Goal: Task Accomplishment & Management: Manage account settings

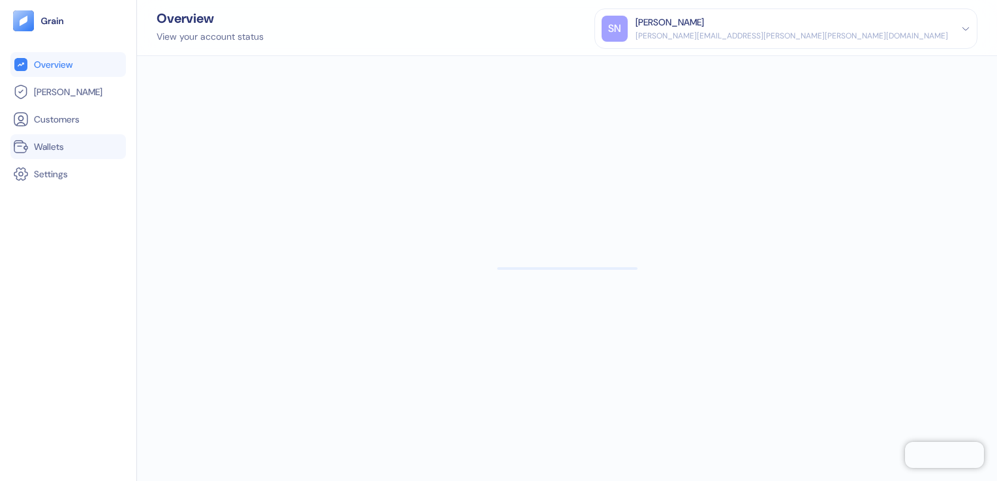
click at [70, 151] on link "Wallets" at bounding box center [68, 147] width 110 height 16
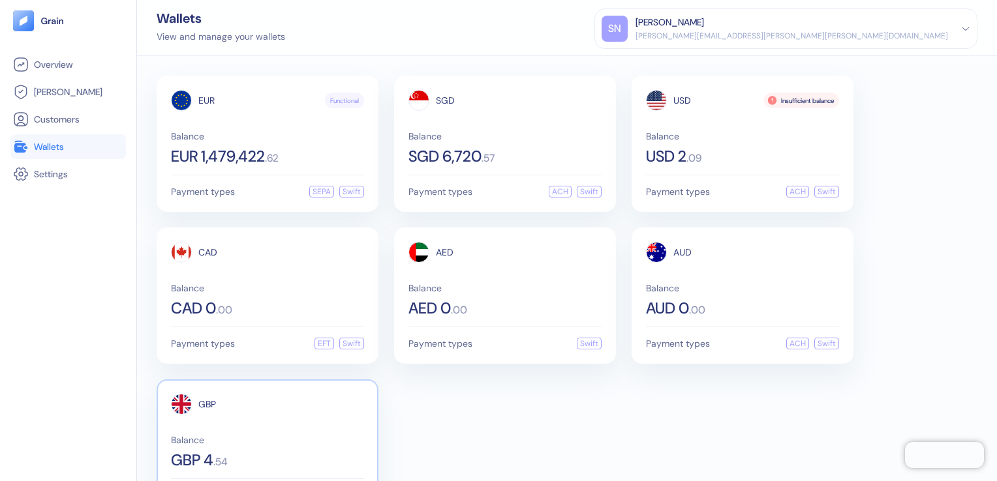
click at [220, 444] on div "Balance GBP 4 . 54" at bounding box center [267, 452] width 193 height 33
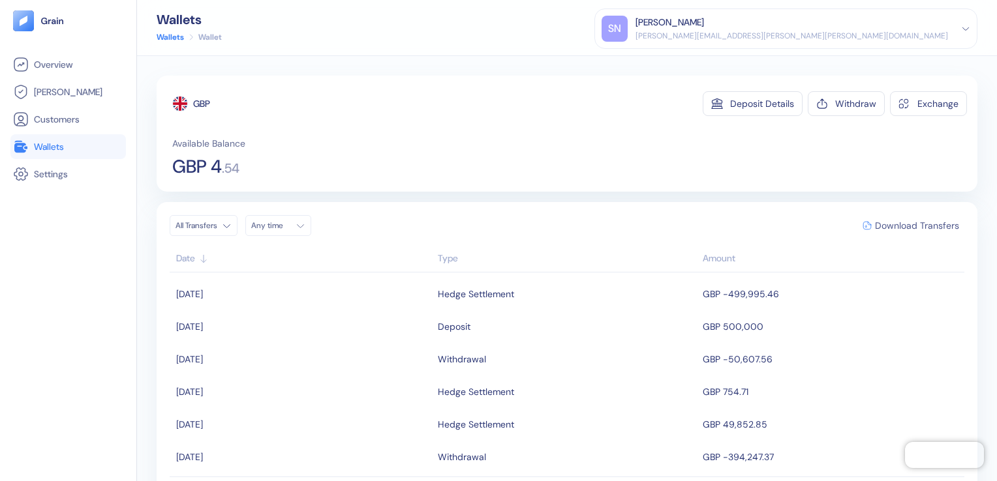
click at [903, 226] on span "Download Transfers" at bounding box center [917, 225] width 84 height 9
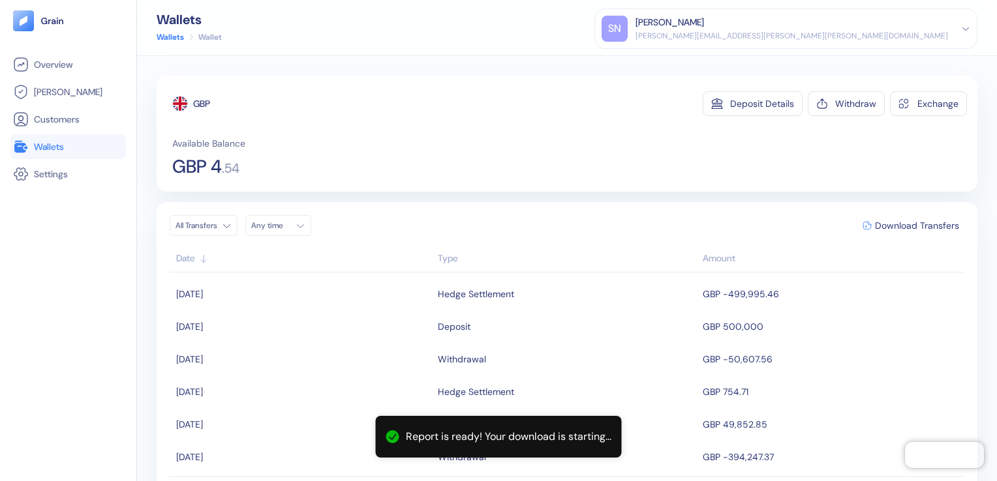
click at [55, 147] on span "Wallets" at bounding box center [49, 146] width 30 height 13
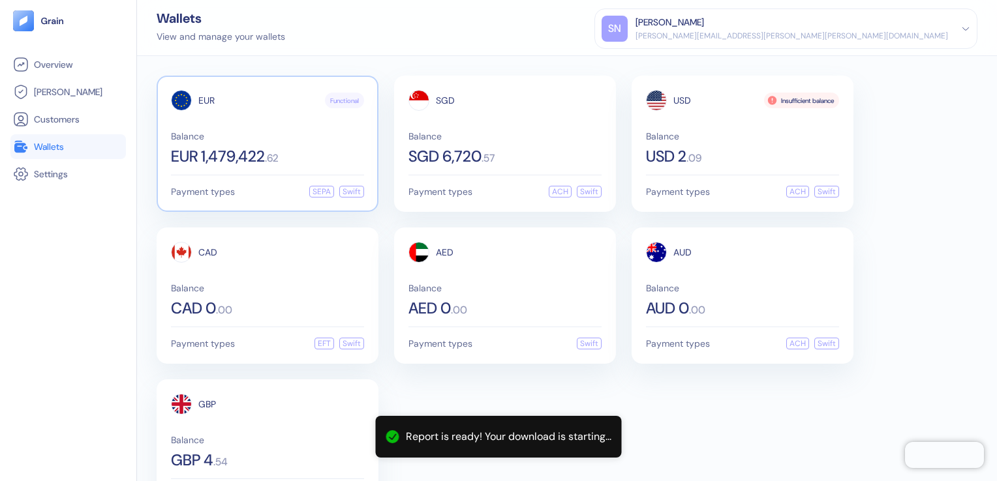
click at [254, 149] on span "EUR 1,479,422" at bounding box center [218, 157] width 94 height 16
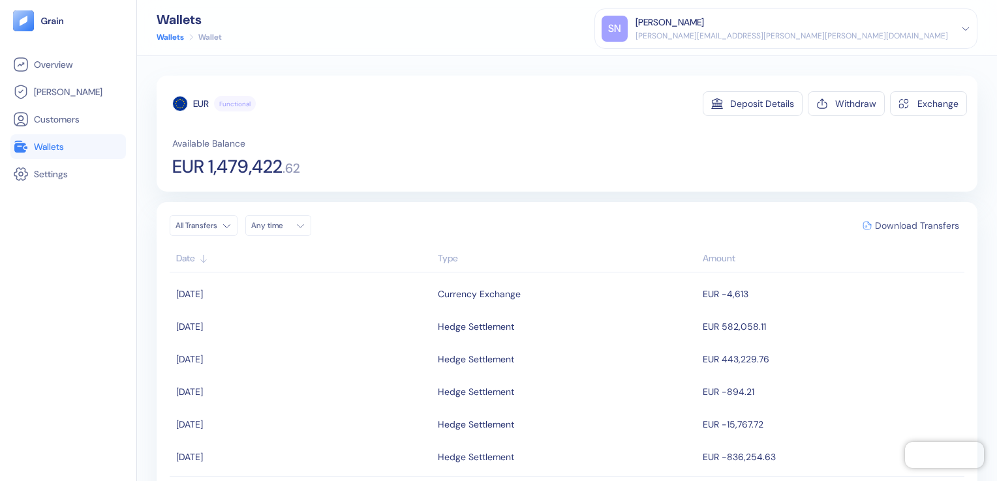
click at [884, 224] on span "Download Transfers" at bounding box center [917, 225] width 84 height 9
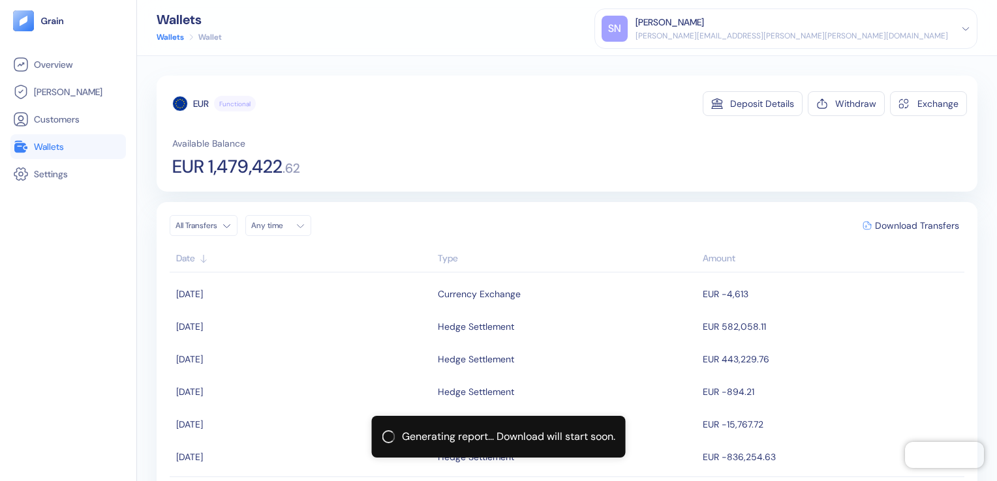
click at [52, 150] on span "Wallets" at bounding box center [49, 146] width 30 height 13
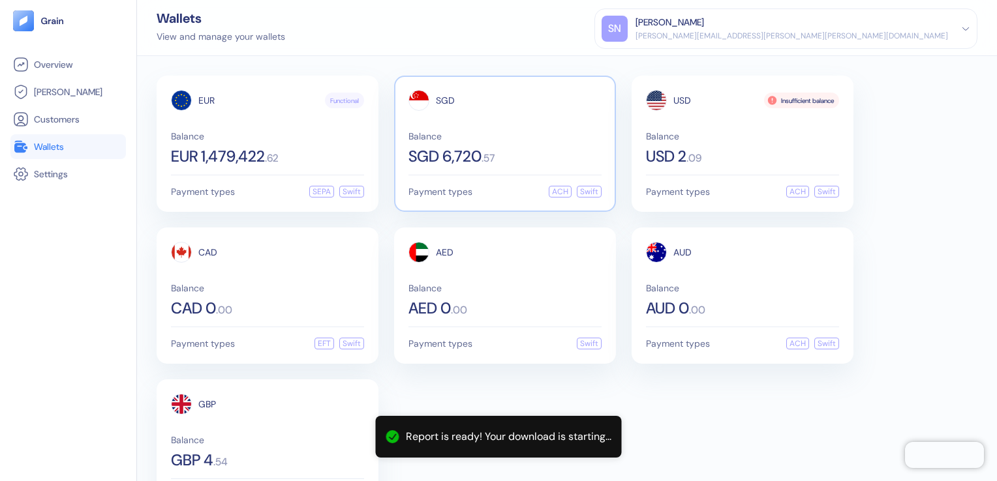
click at [468, 161] on span "SGD 6,720" at bounding box center [444, 157] width 73 height 16
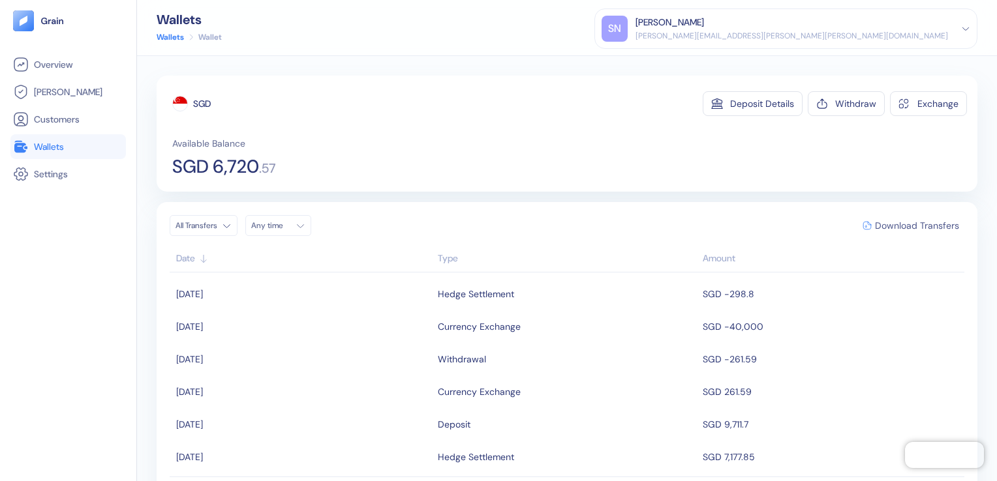
click at [910, 221] on span "Download Transfers" at bounding box center [917, 225] width 84 height 9
click at [40, 147] on span "Wallets" at bounding box center [49, 146] width 30 height 13
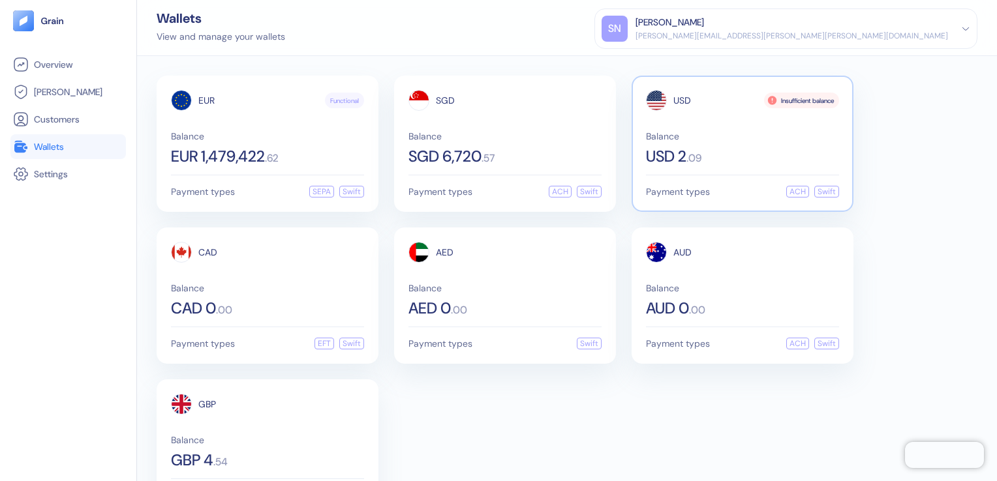
click at [700, 168] on div "USD Insufficient balance Balance USD 2 . 09 Payment types ACH Swift" at bounding box center [742, 144] width 222 height 136
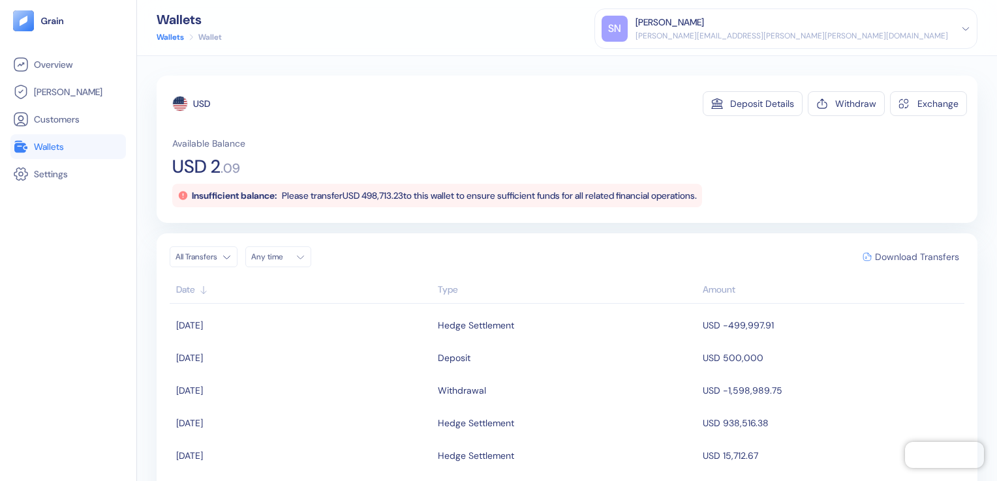
click at [897, 256] on span "Download Transfers" at bounding box center [917, 256] width 84 height 9
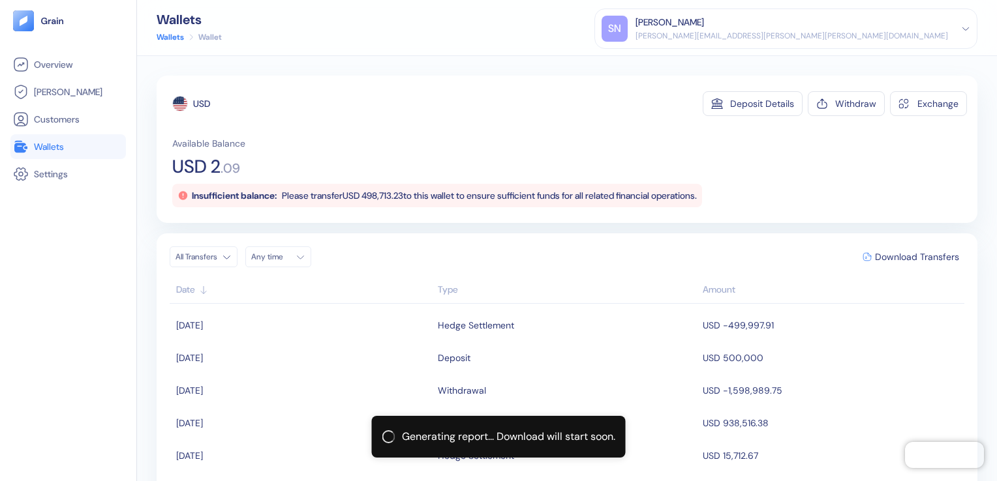
click at [61, 146] on span "Wallets" at bounding box center [49, 146] width 30 height 13
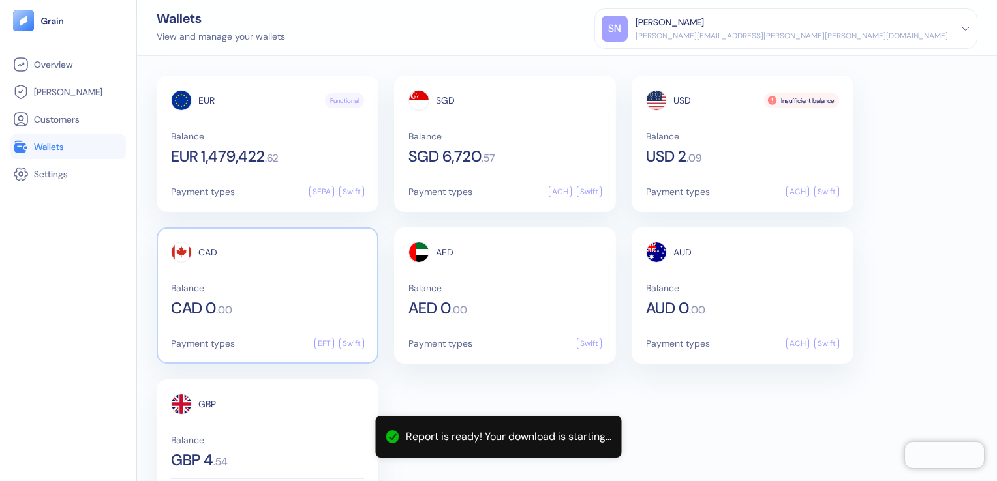
click at [206, 293] on div "Balance CAD 0 . 00" at bounding box center [267, 300] width 193 height 33
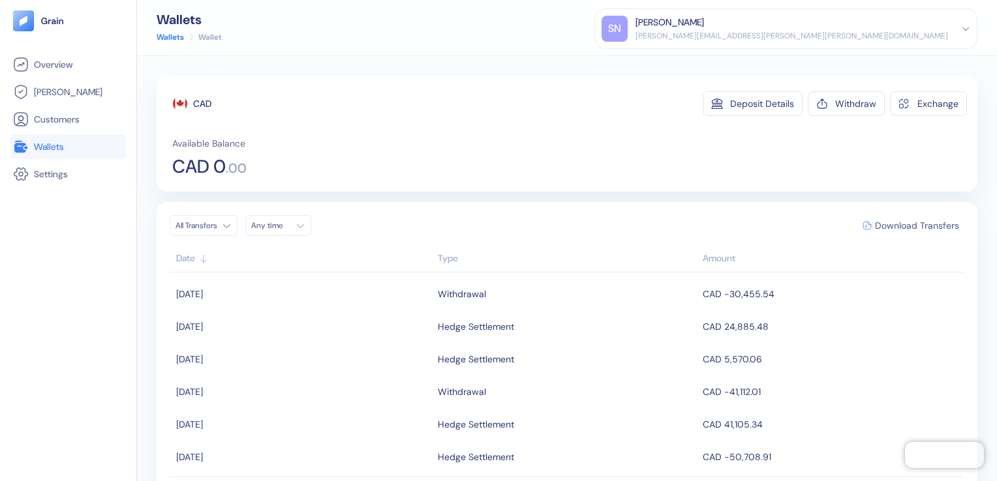
click at [926, 226] on span "Download Transfers" at bounding box center [917, 225] width 84 height 9
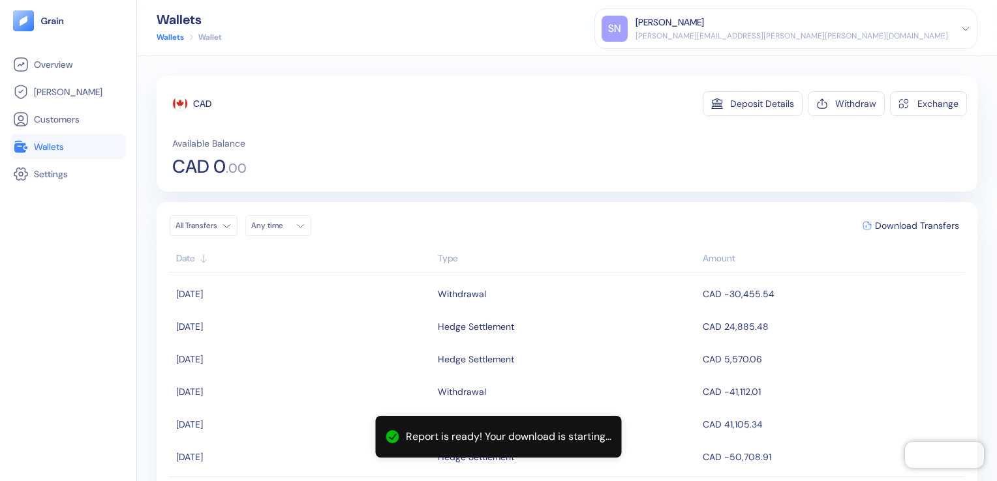
click at [52, 149] on span "Wallets" at bounding box center [49, 146] width 30 height 13
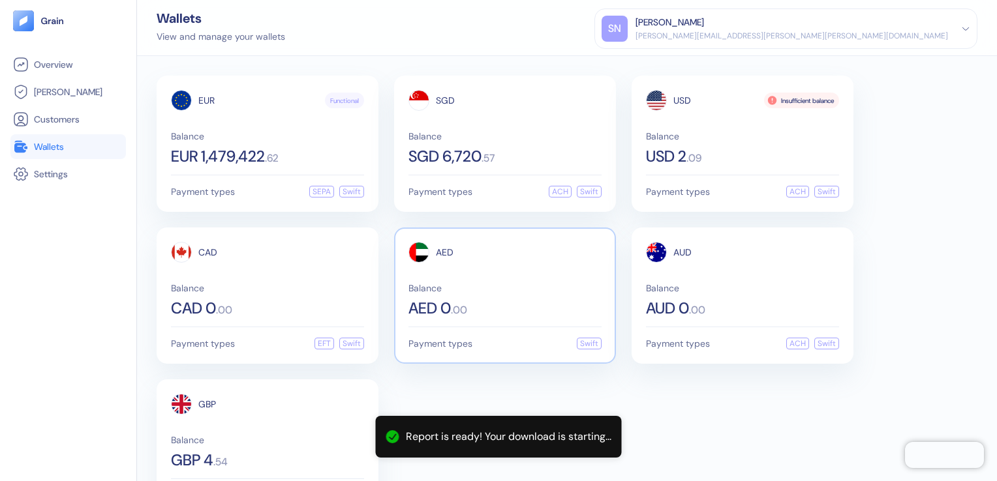
click at [432, 277] on div "AED Balance AED 0 . 00" at bounding box center [504, 279] width 193 height 74
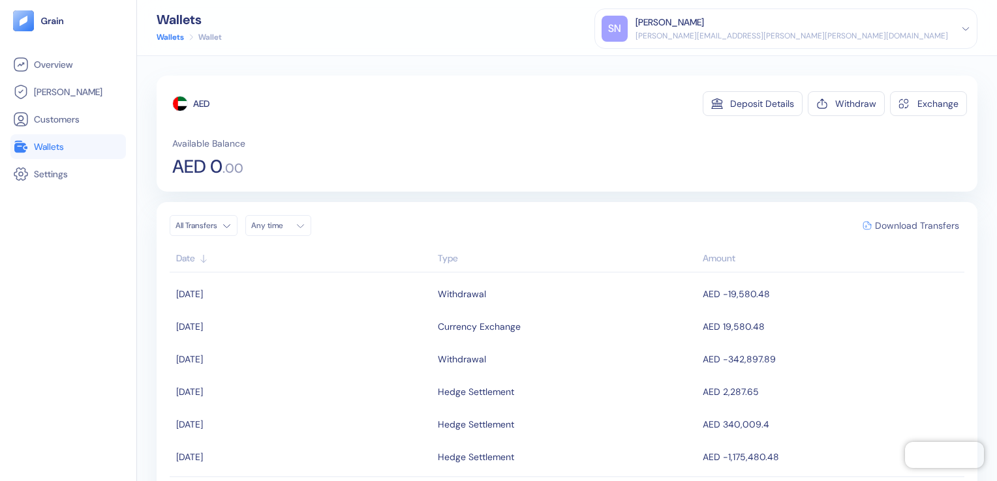
click at [888, 227] on span "Download Transfers" at bounding box center [917, 225] width 84 height 9
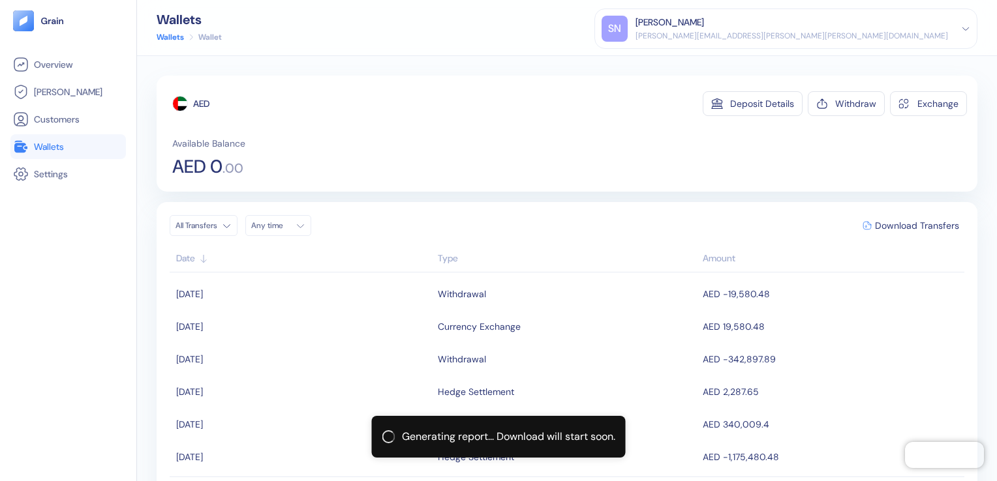
click at [52, 147] on span "Wallets" at bounding box center [49, 146] width 30 height 13
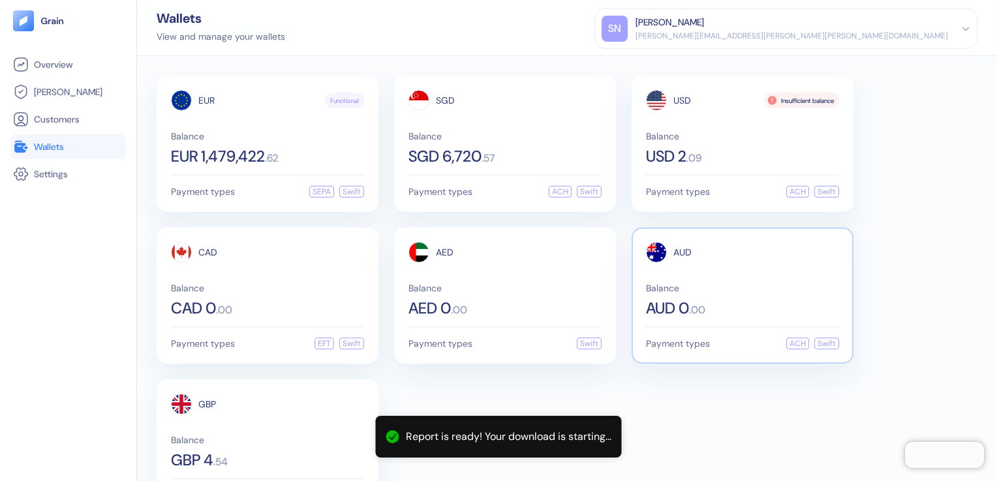
click at [693, 307] on span ". 00" at bounding box center [697, 310] width 16 height 10
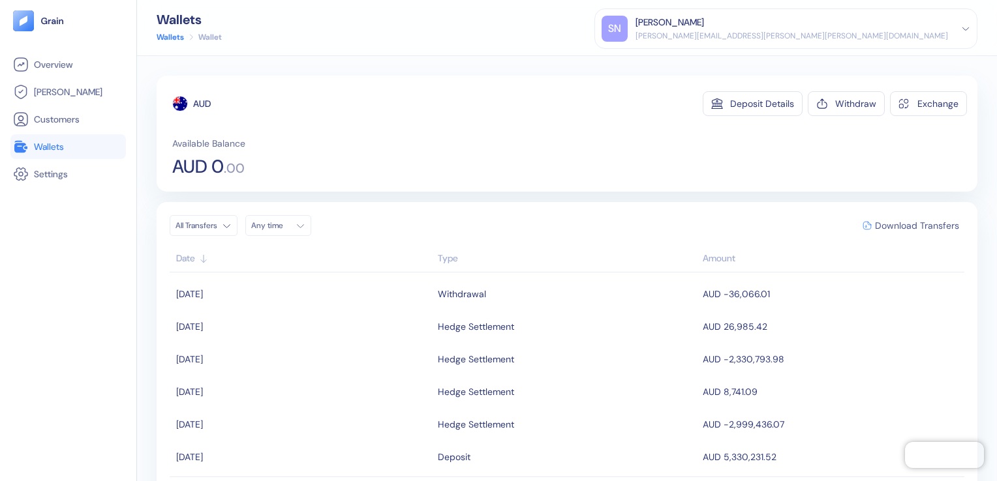
click at [905, 226] on span "Download Transfers" at bounding box center [917, 225] width 84 height 9
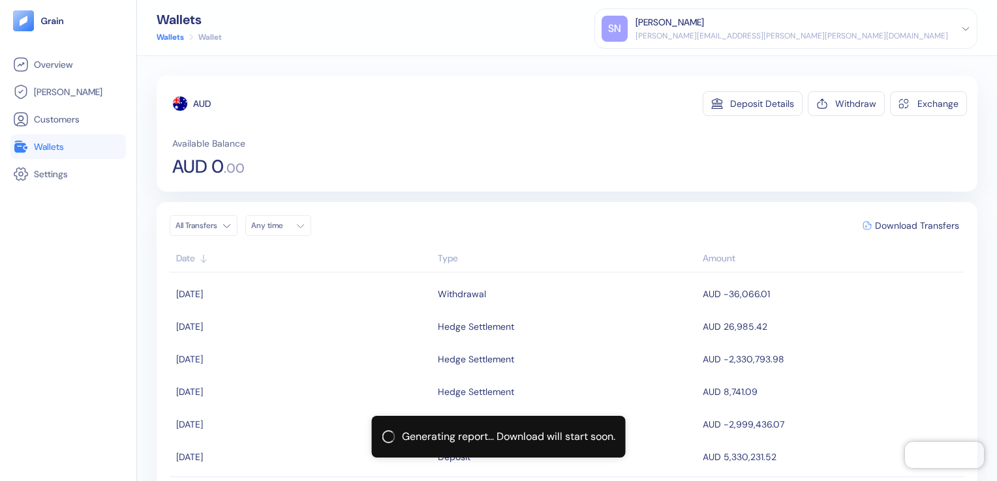
click at [58, 149] on span "Wallets" at bounding box center [49, 146] width 30 height 13
